Goal: Task Accomplishment & Management: Use online tool/utility

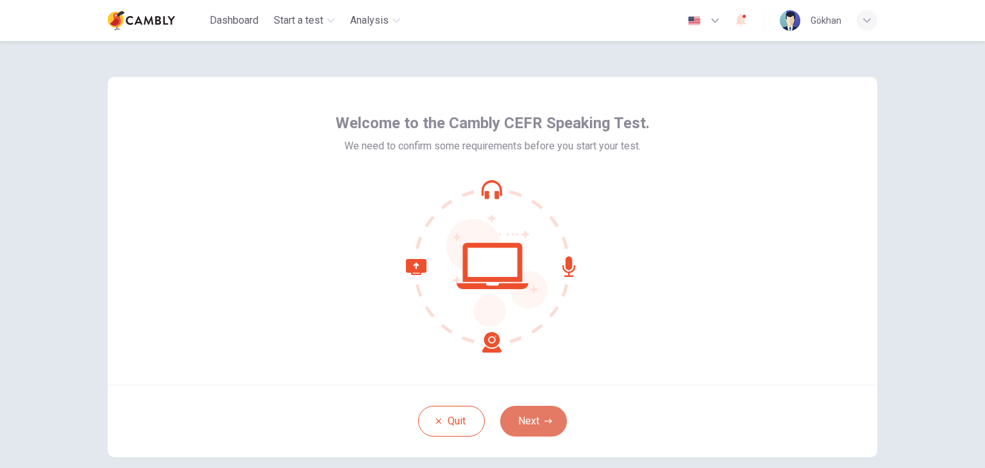
click at [527, 417] on button "Next" at bounding box center [533, 421] width 67 height 31
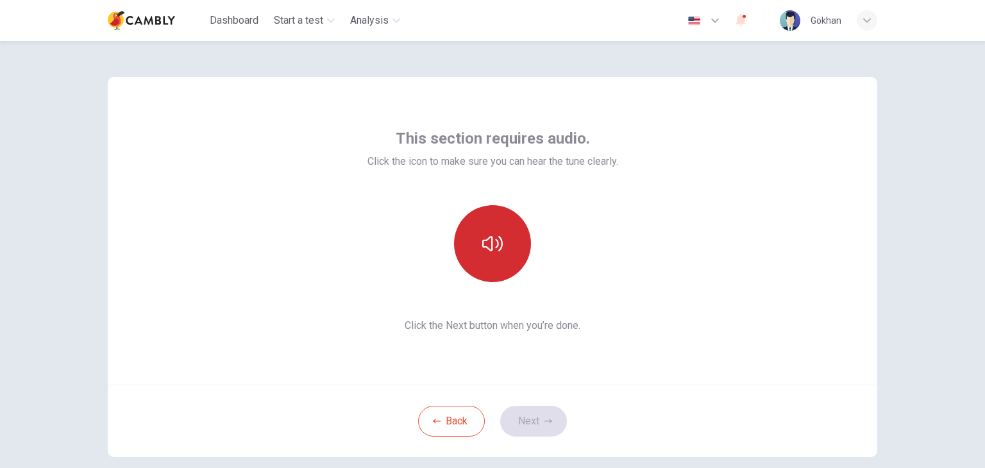
click at [508, 249] on button "button" at bounding box center [492, 243] width 77 height 77
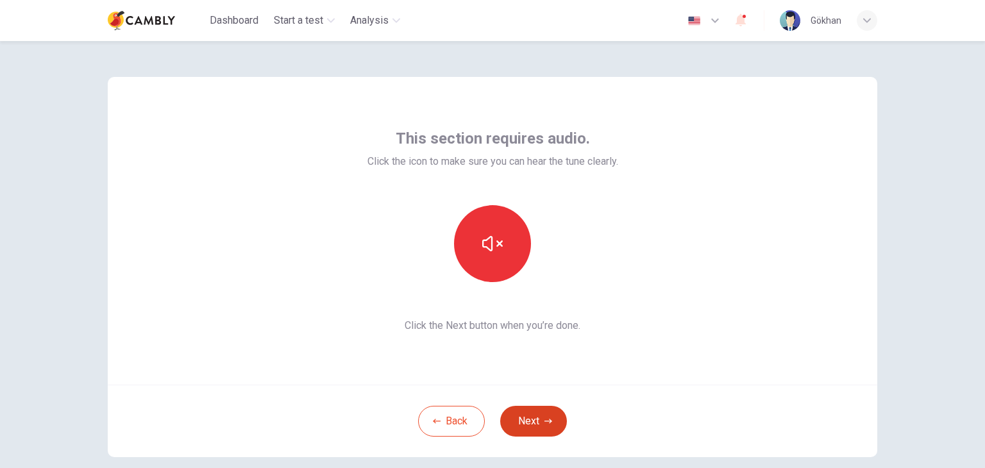
click at [533, 418] on button "Next" at bounding box center [533, 421] width 67 height 31
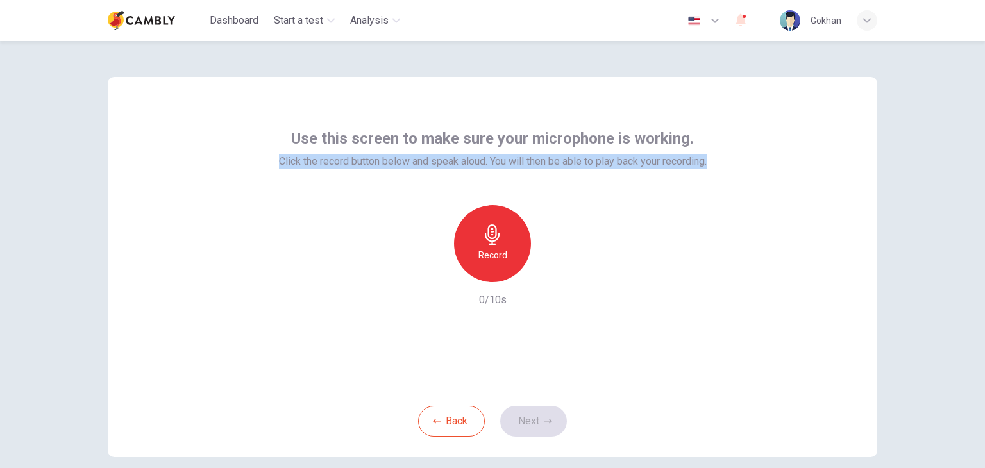
drag, startPoint x: 269, startPoint y: 162, endPoint x: 709, endPoint y: 160, distance: 440.1
click at [709, 160] on div "Use this screen to make sure your microphone is working. Click the record butto…" at bounding box center [493, 231] width 770 height 308
copy span "Click the record button below and speak aloud. You will then be able to play ba…"
click at [497, 252] on h6 "Record" at bounding box center [493, 255] width 29 height 15
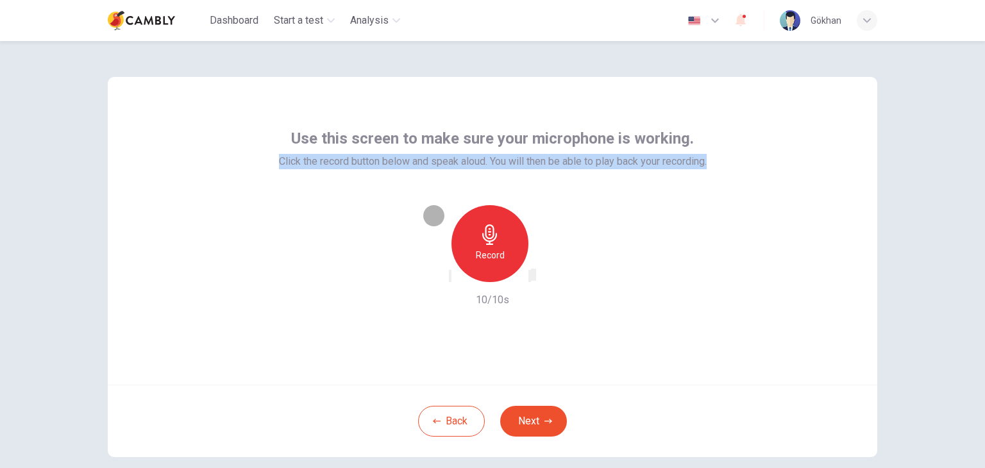
click at [530, 279] on icon "button" at bounding box center [530, 279] width 0 height 0
click at [545, 420] on icon "button" at bounding box center [549, 422] width 8 height 8
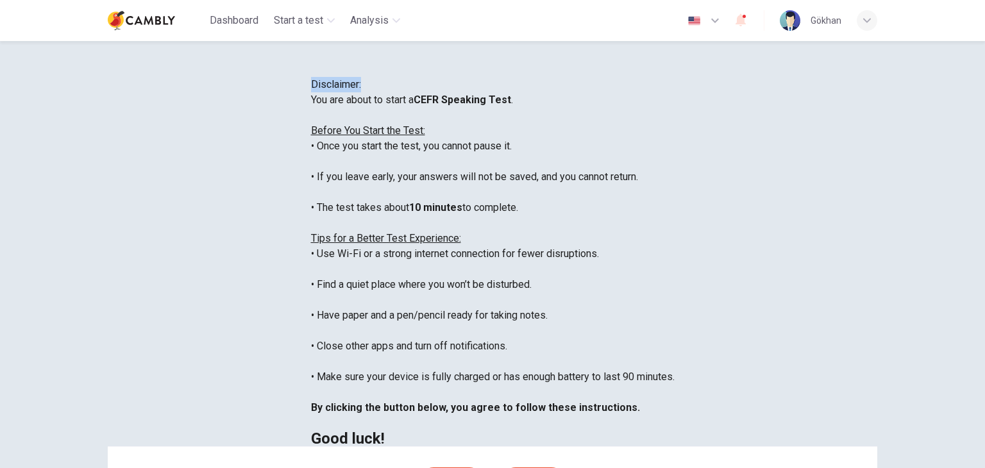
drag, startPoint x: 439, startPoint y: 119, endPoint x: 549, endPoint y: 124, distance: 110.5
click at [361, 90] on span "Disclaimer:" at bounding box center [336, 84] width 50 height 12
copy span "Disclaimer:"
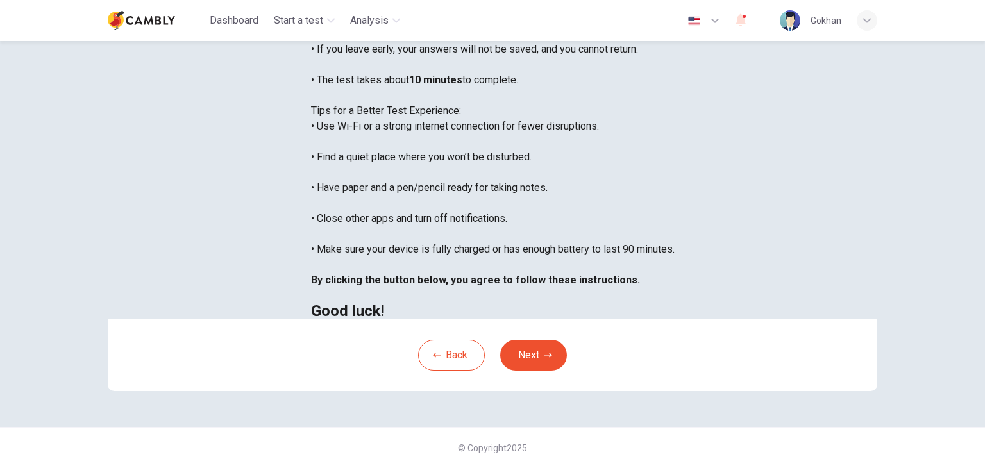
scroll to position [245, 0]
click at [516, 352] on button "Next" at bounding box center [533, 355] width 67 height 31
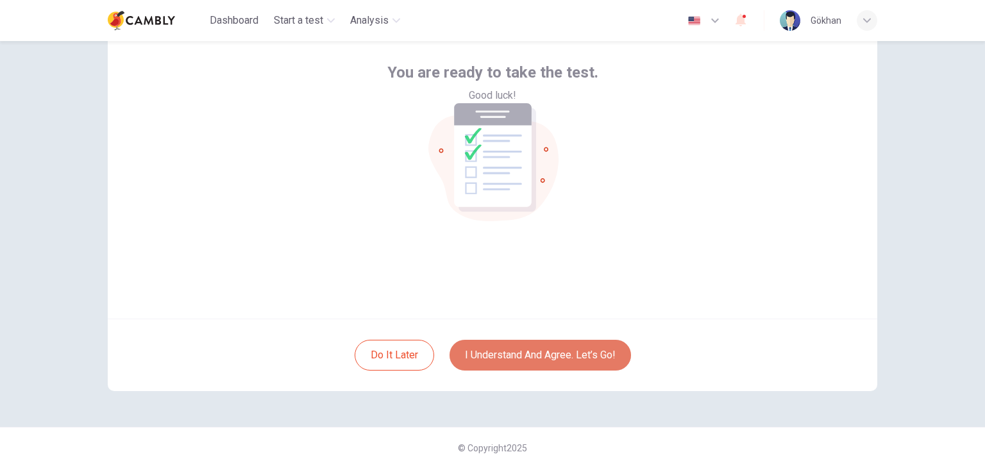
click at [495, 358] on button "I understand and agree. Let’s go!" at bounding box center [541, 355] width 182 height 31
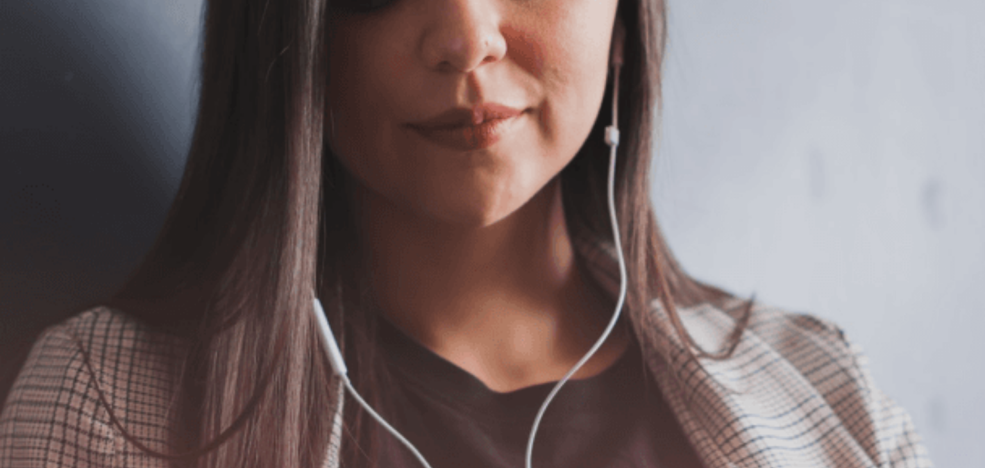
scroll to position [96, 0]
click at [37, 66] on button "Continue" at bounding box center [18, 90] width 37 height 48
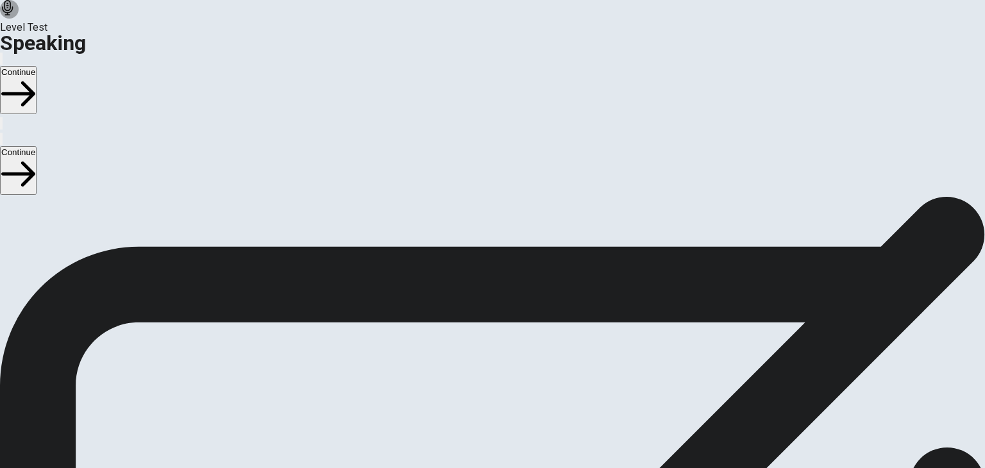
click at [491, 366] on icon "Play Audio" at bounding box center [485, 373] width 12 height 15
click at [476, 357] on button "Record Again" at bounding box center [474, 363] width 3 height 12
click at [516, 453] on span "Stop Recording" at bounding box center [493, 467] width 46 height 28
click at [37, 66] on button "Continue" at bounding box center [18, 90] width 37 height 48
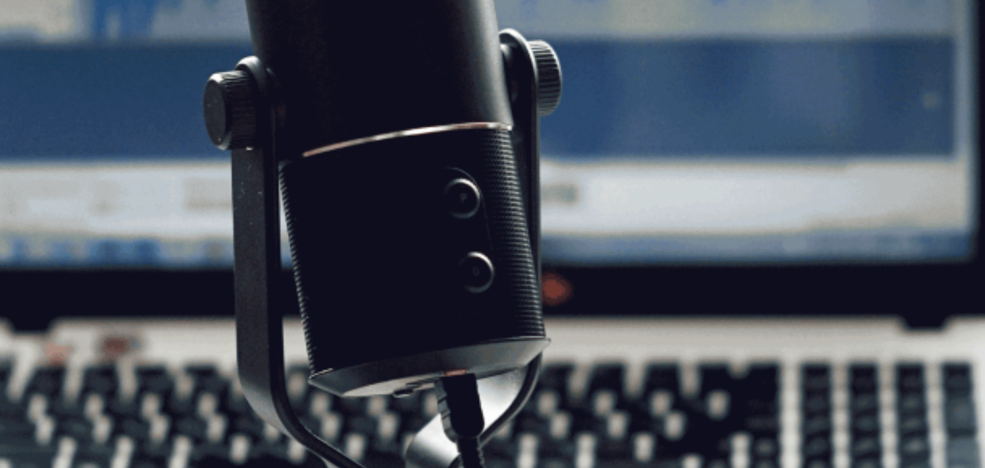
scroll to position [160, 0]
click at [37, 66] on button "Continue" at bounding box center [18, 90] width 37 height 48
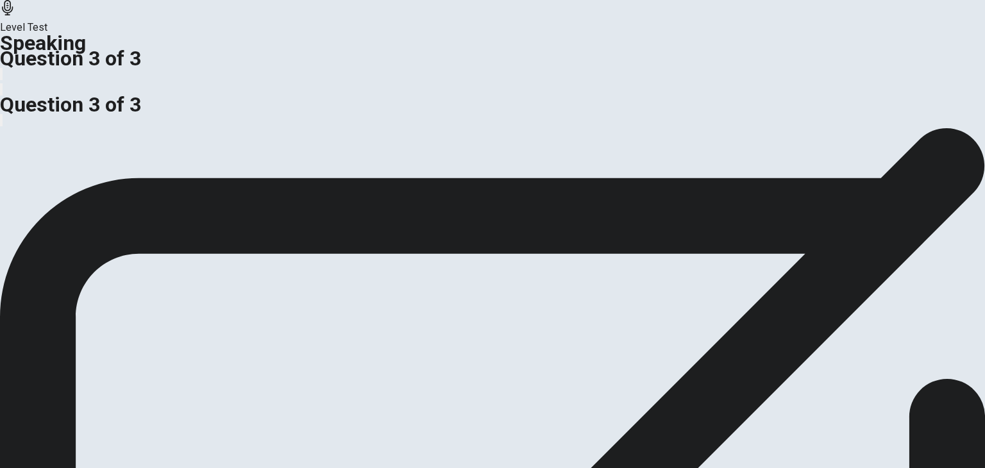
scroll to position [0, 0]
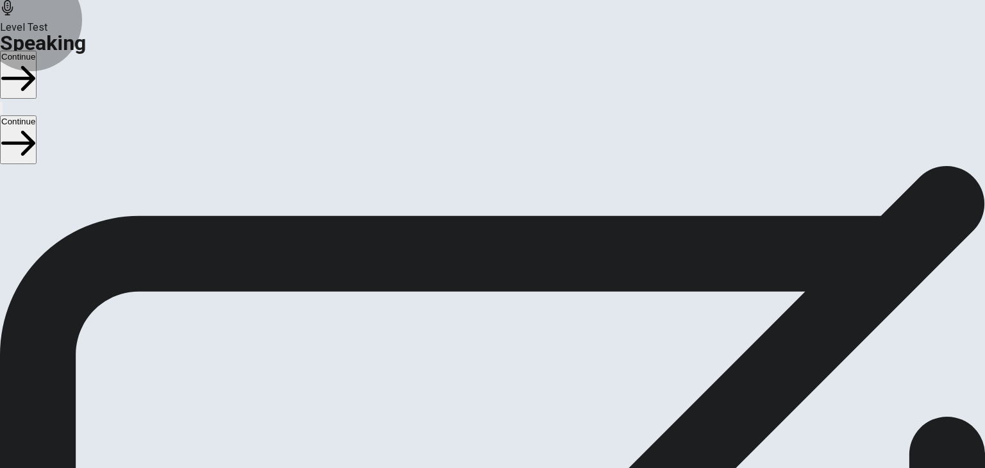
click at [37, 51] on button "Continue" at bounding box center [18, 75] width 37 height 48
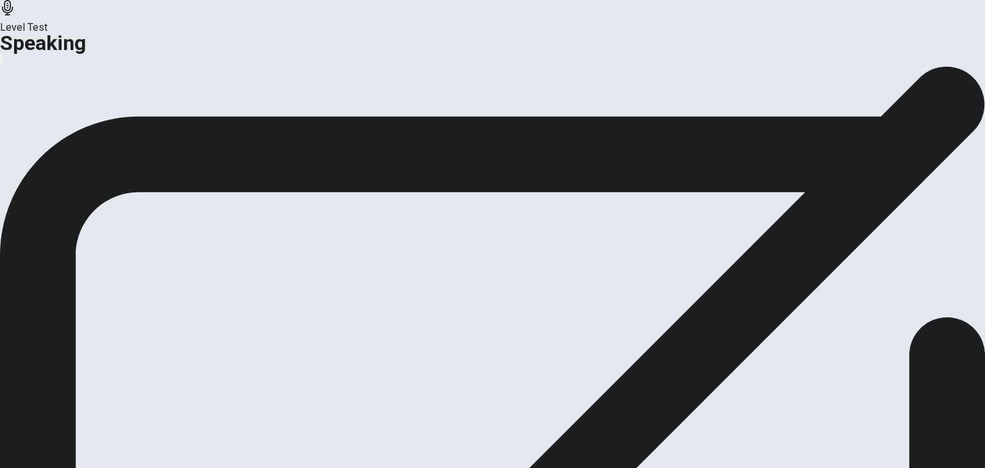
click at [102, 160] on button "Continue" at bounding box center [76, 151] width 52 height 17
